Goal: Task Accomplishment & Management: Manage account settings

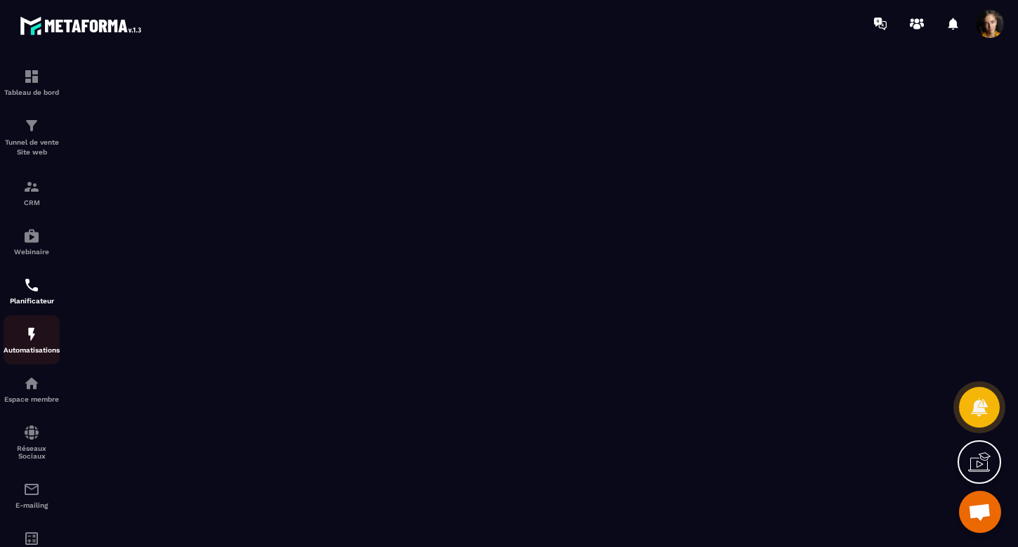
click at [20, 330] on div "Automatisations" at bounding box center [32, 340] width 56 height 28
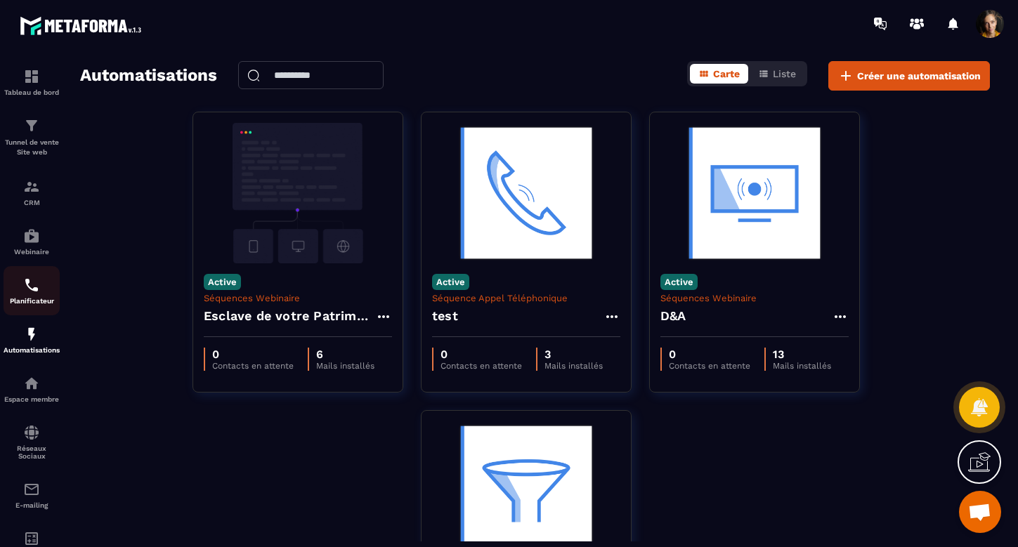
click at [30, 297] on p "Planificateur" at bounding box center [32, 301] width 56 height 8
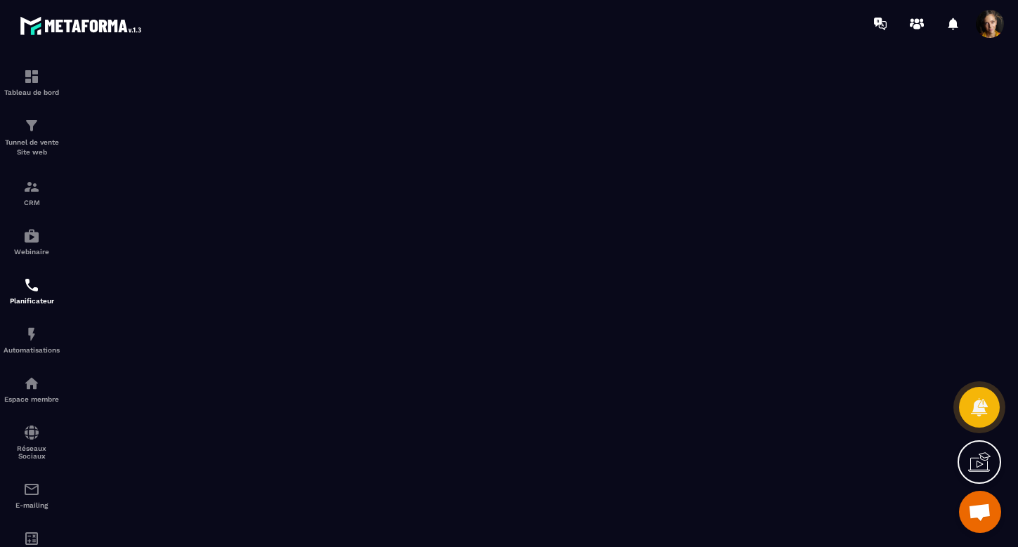
click at [979, 464] on icon at bounding box center [979, 462] width 22 height 22
click at [677, 327] on icon at bounding box center [675, 328] width 17 height 17
click at [39, 337] on img at bounding box center [31, 334] width 17 height 17
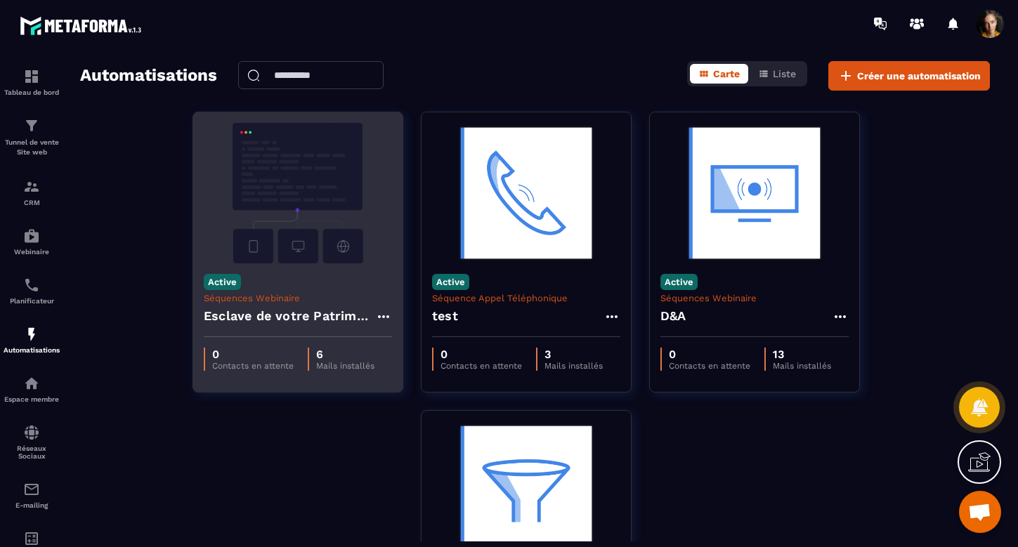
click at [318, 235] on img at bounding box center [298, 193] width 188 height 140
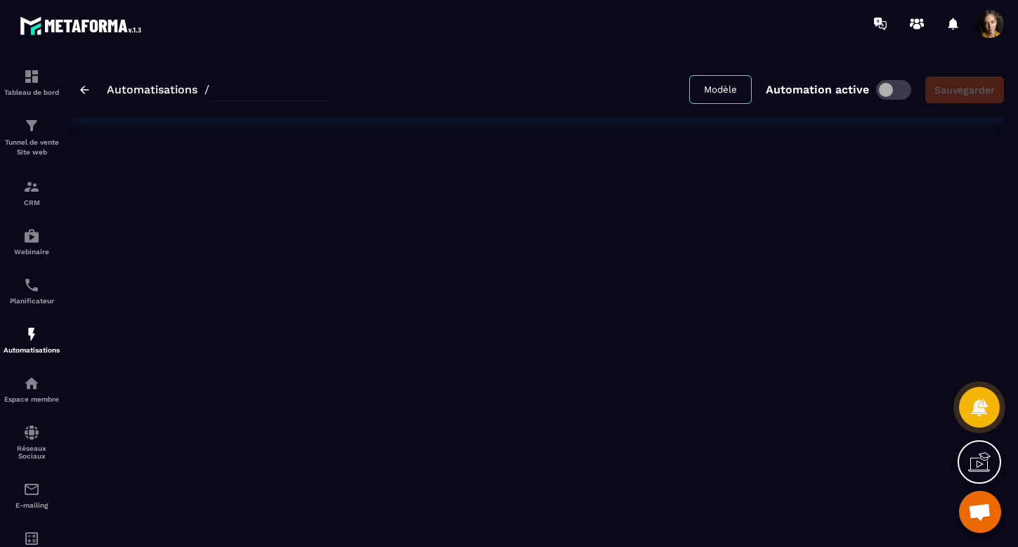
type input "**********"
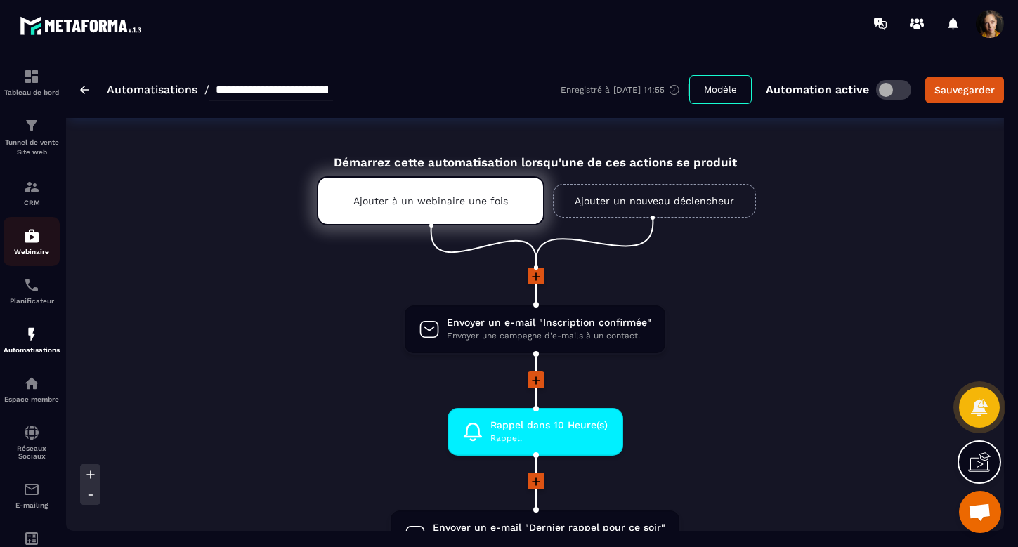
click at [32, 242] on img at bounding box center [31, 236] width 17 height 17
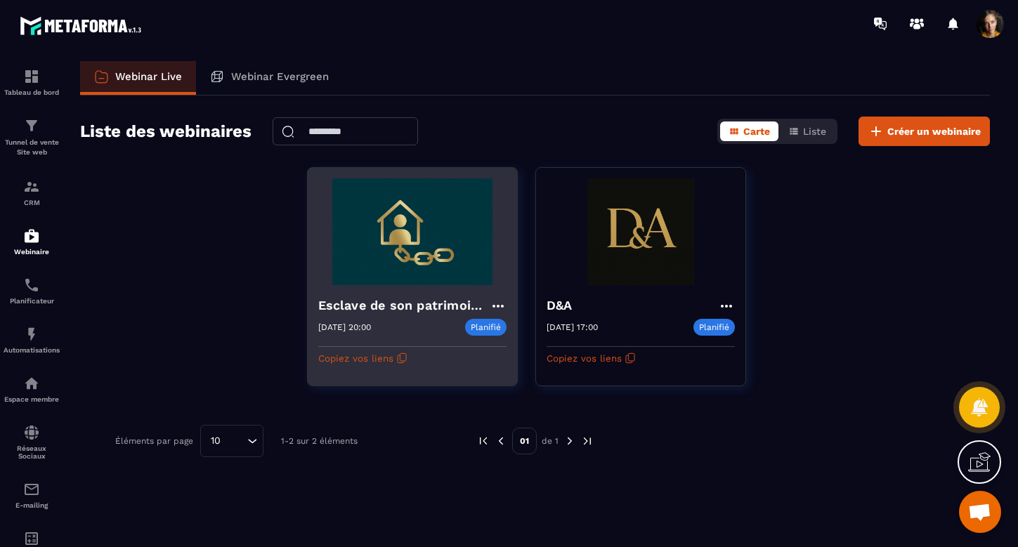
click at [426, 303] on h4 "Esclave de son patrimoine" at bounding box center [403, 306] width 171 height 20
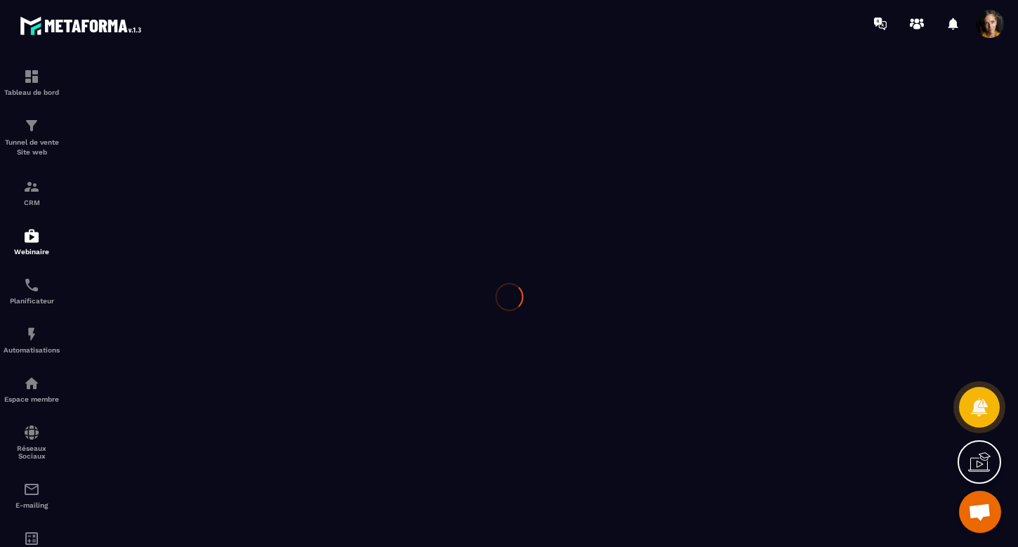
type input "**********"
type textarea "**********"
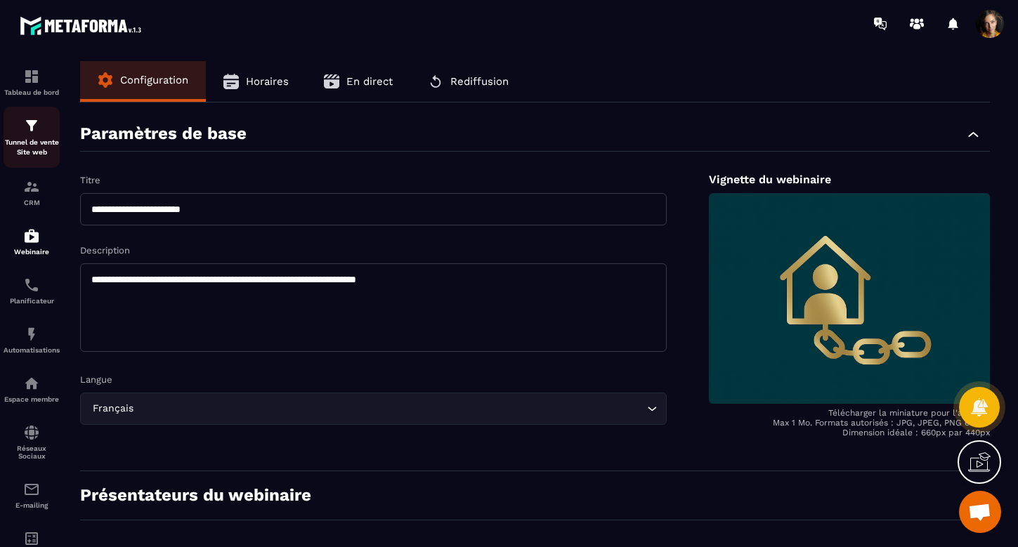
click at [39, 128] on img at bounding box center [31, 125] width 17 height 17
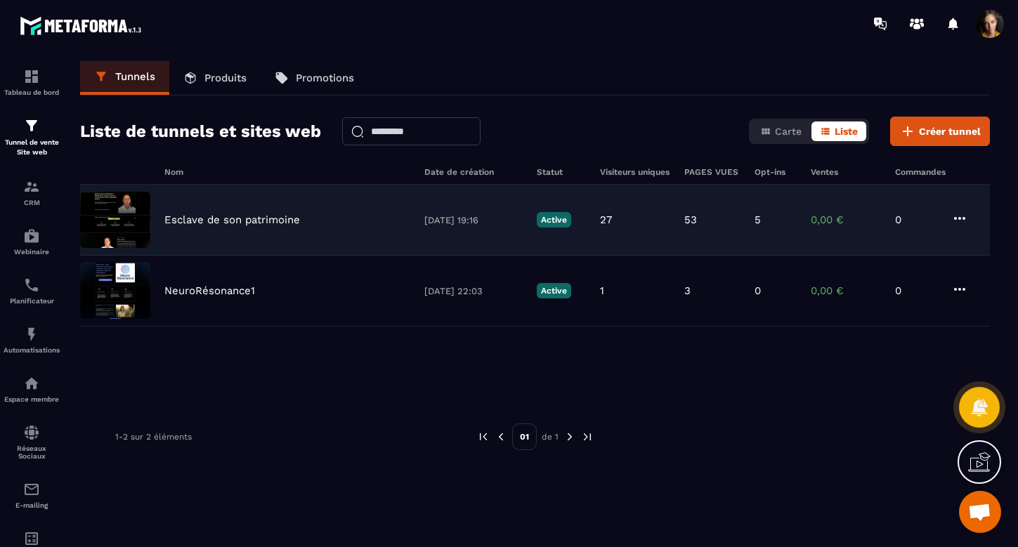
click at [241, 221] on p "Esclave de son patrimoine" at bounding box center [232, 220] width 136 height 13
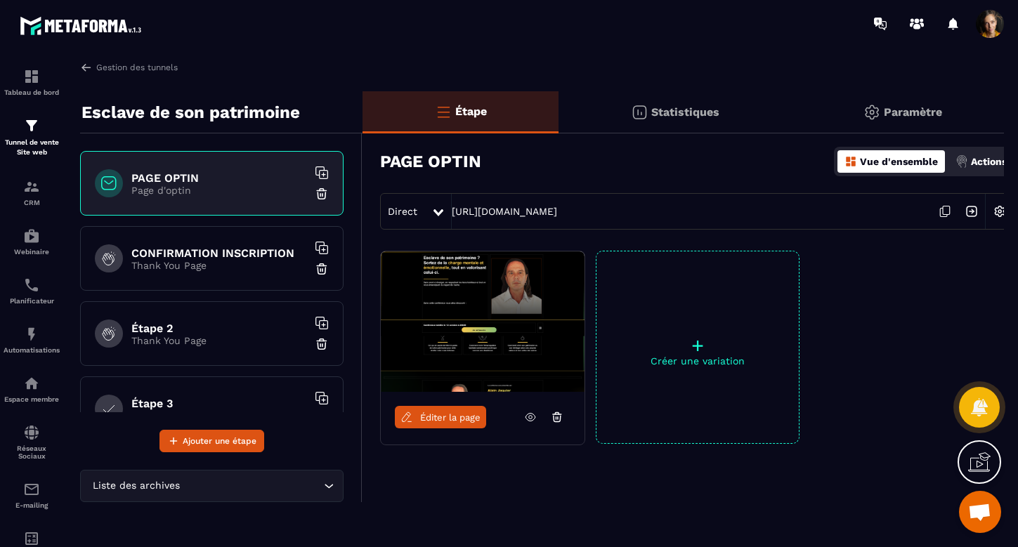
click at [945, 214] on icon at bounding box center [944, 211] width 27 height 27
click at [438, 204] on div at bounding box center [439, 211] width 16 height 25
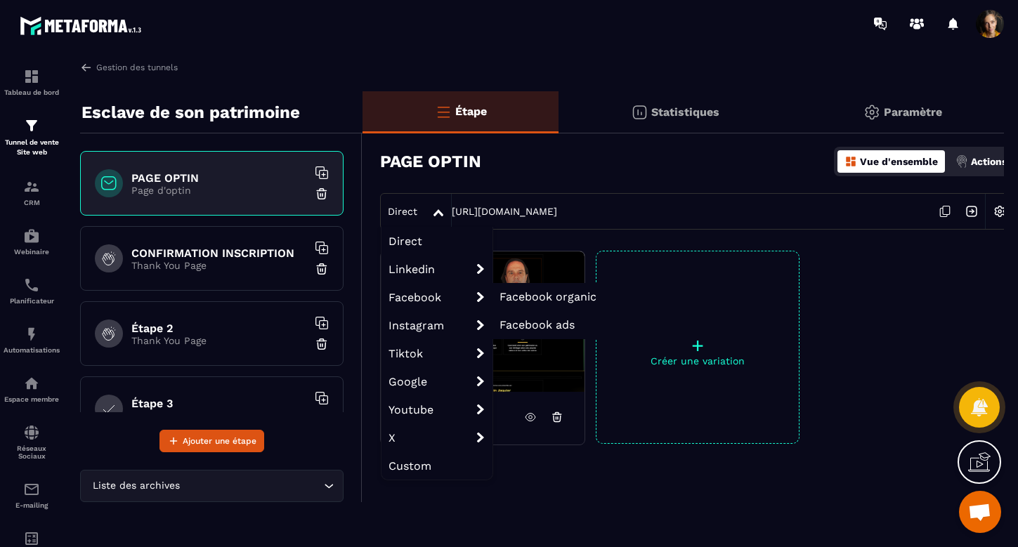
click at [535, 326] on span "Facebook ads" at bounding box center [536, 324] width 75 height 13
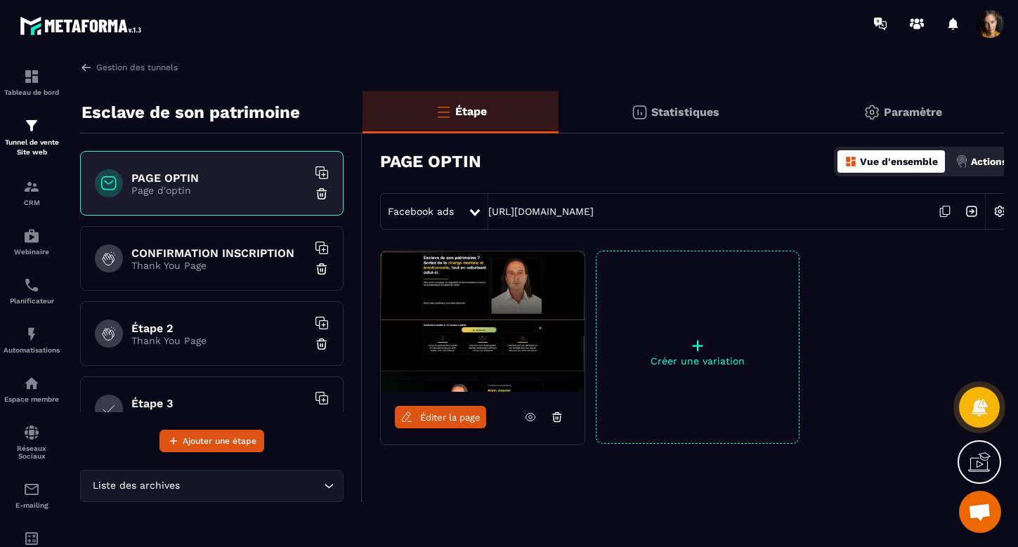
click at [941, 210] on icon at bounding box center [944, 211] width 27 height 27
click at [28, 296] on div "Planificateur" at bounding box center [32, 291] width 56 height 28
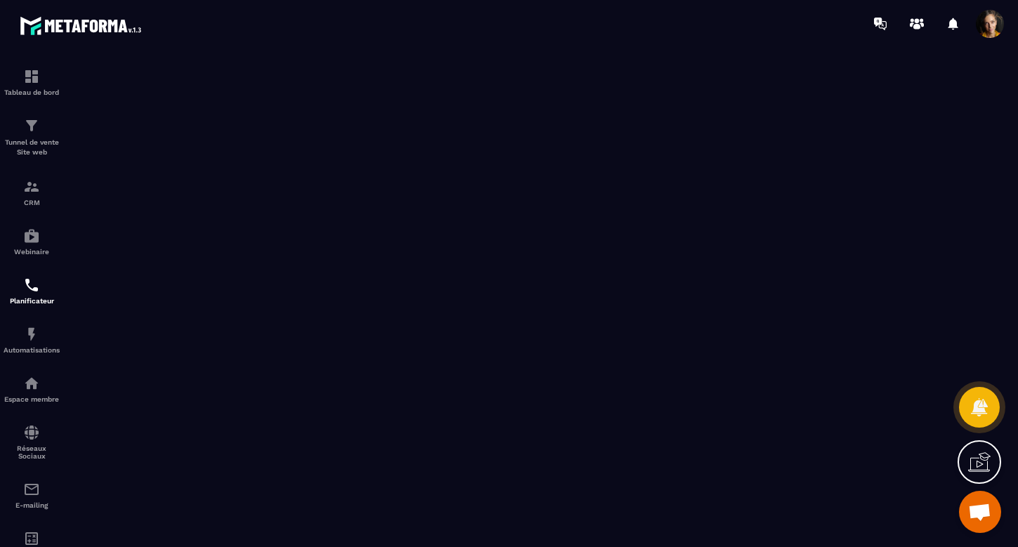
click at [983, 461] on icon at bounding box center [979, 462] width 22 height 22
